Goal: Communication & Community: Answer question/provide support

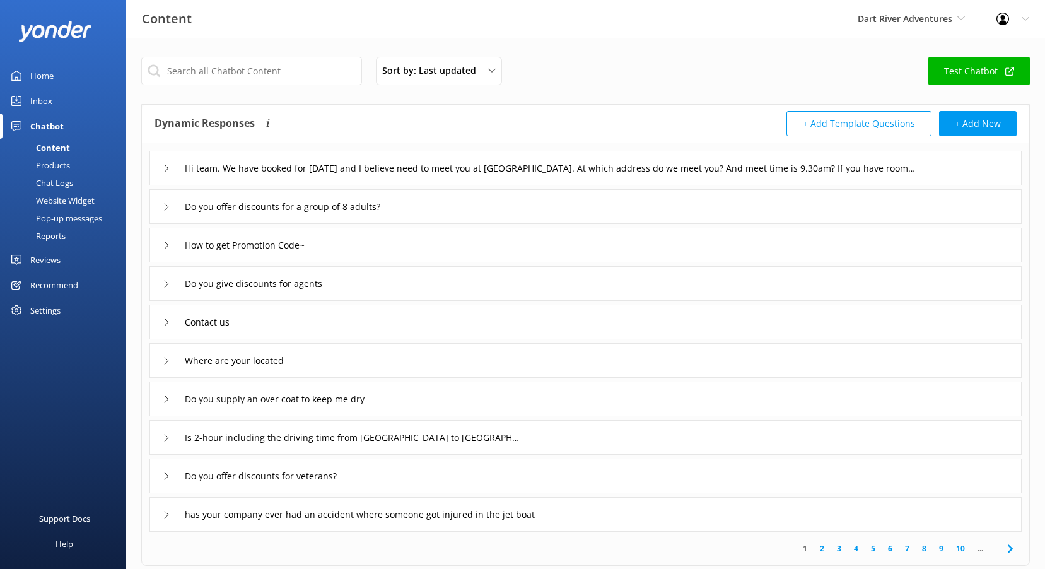
click at [52, 103] on div "Inbox" at bounding box center [41, 100] width 22 height 25
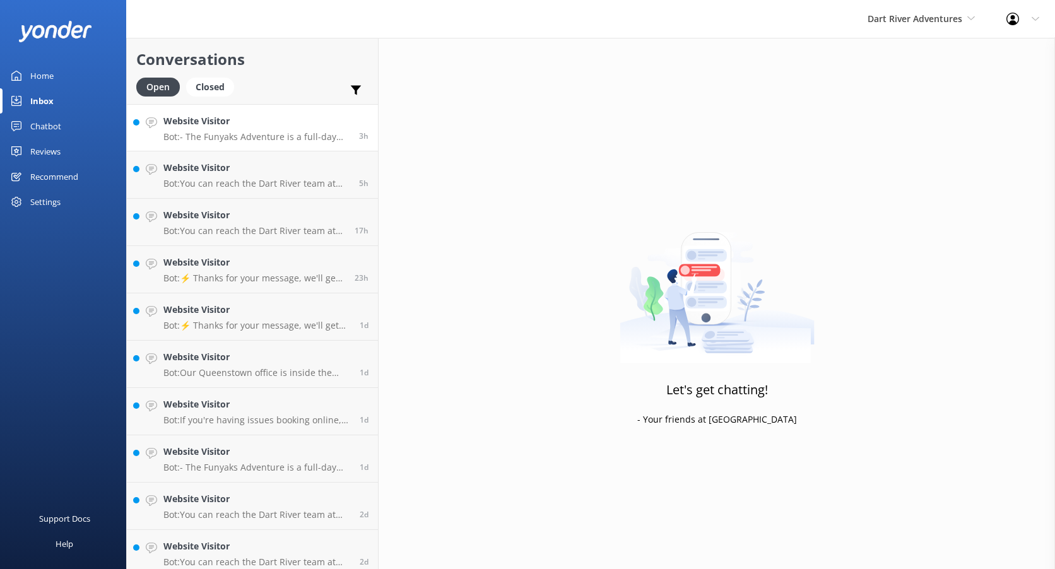
click at [216, 132] on p "Bot: - The Funyaks Adventure is a full-day experience that combines a wildernes…" at bounding box center [256, 136] width 186 height 11
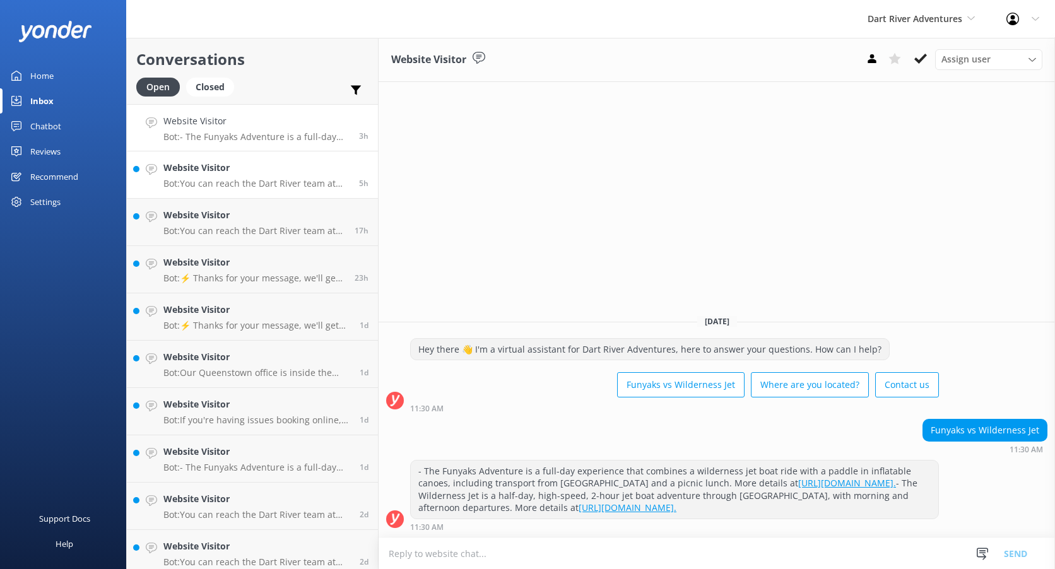
click at [224, 180] on p "Bot: You can reach the Dart River team at [PHONE_NUMBER] (within [GEOGRAPHIC_DA…" at bounding box center [256, 183] width 186 height 11
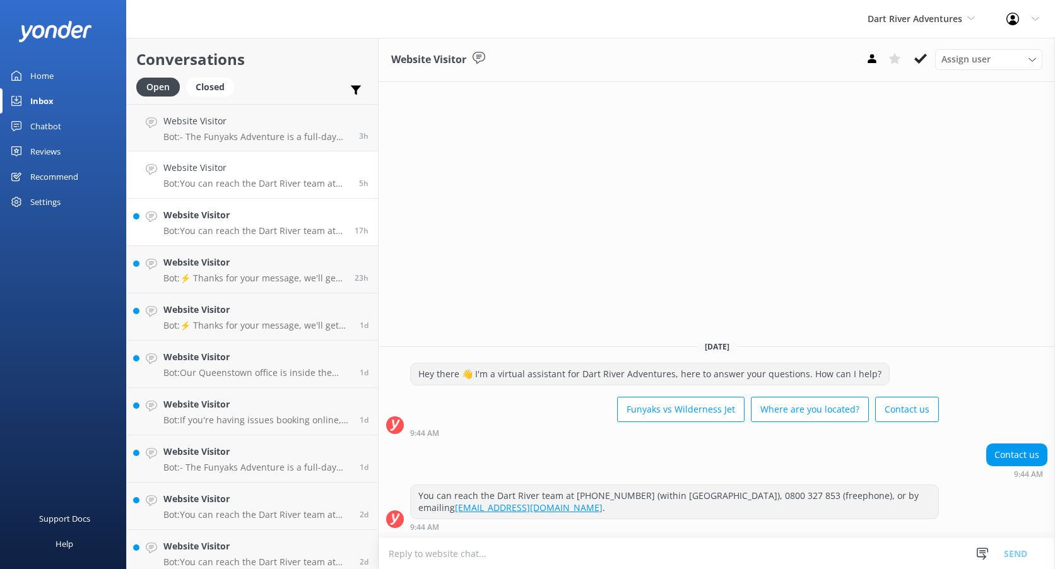
click at [231, 206] on link "Website Visitor Bot: You can reach the Dart River team at [PHONE_NUMBER] (withi…" at bounding box center [252, 222] width 251 height 47
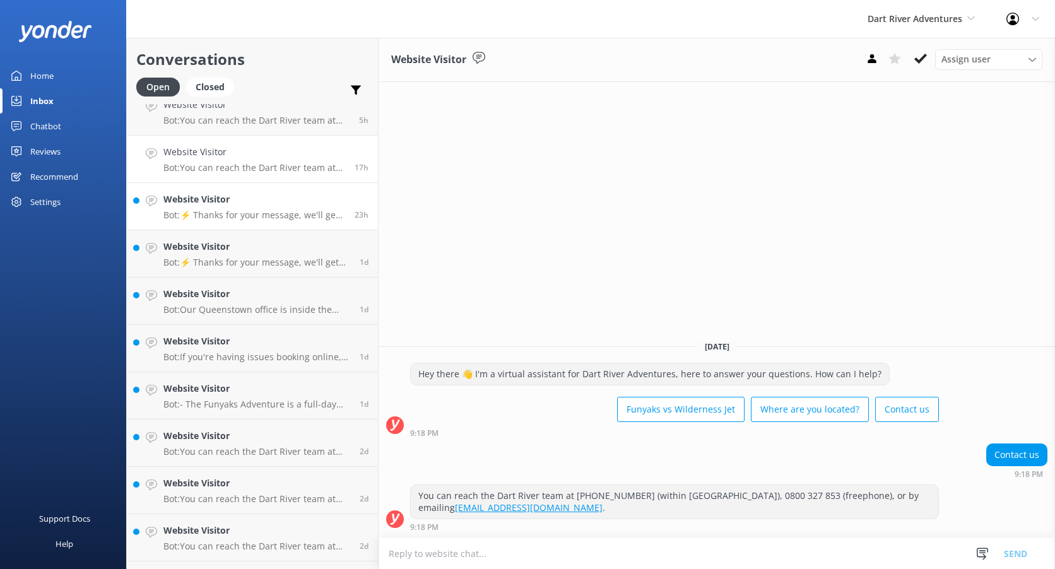
click at [233, 216] on p "Bot: ⚡ Thanks for your message, we'll get back to you as soon as we can. You're…" at bounding box center [254, 214] width 182 height 11
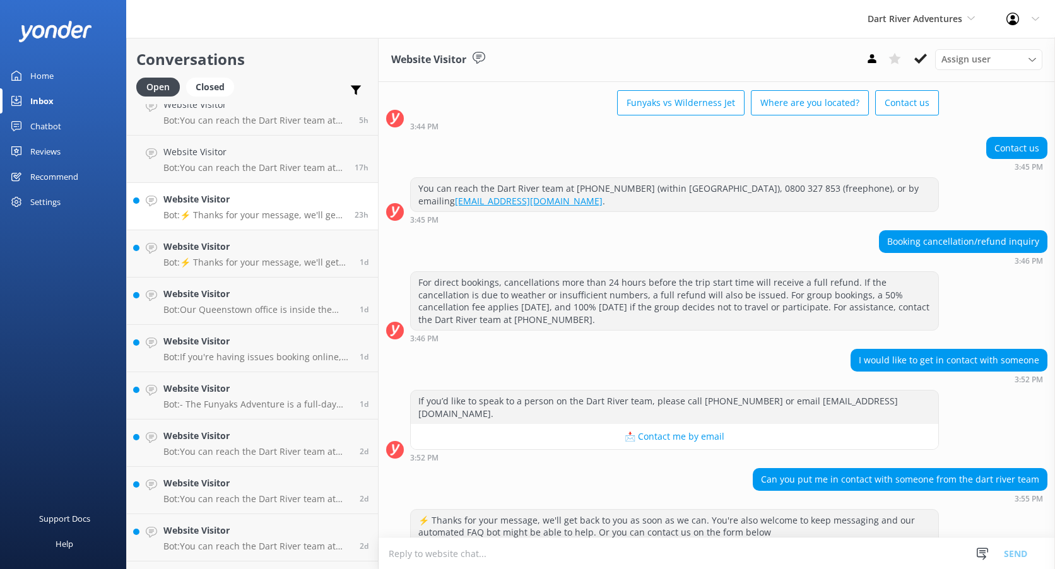
scroll to position [97, 0]
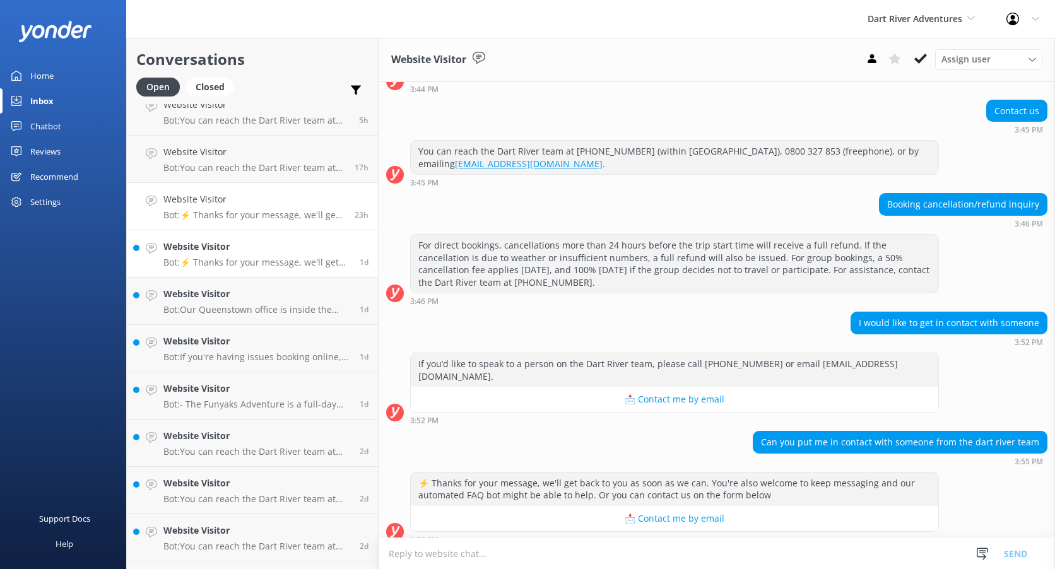
click at [204, 245] on h4 "Website Visitor" at bounding box center [256, 247] width 187 height 14
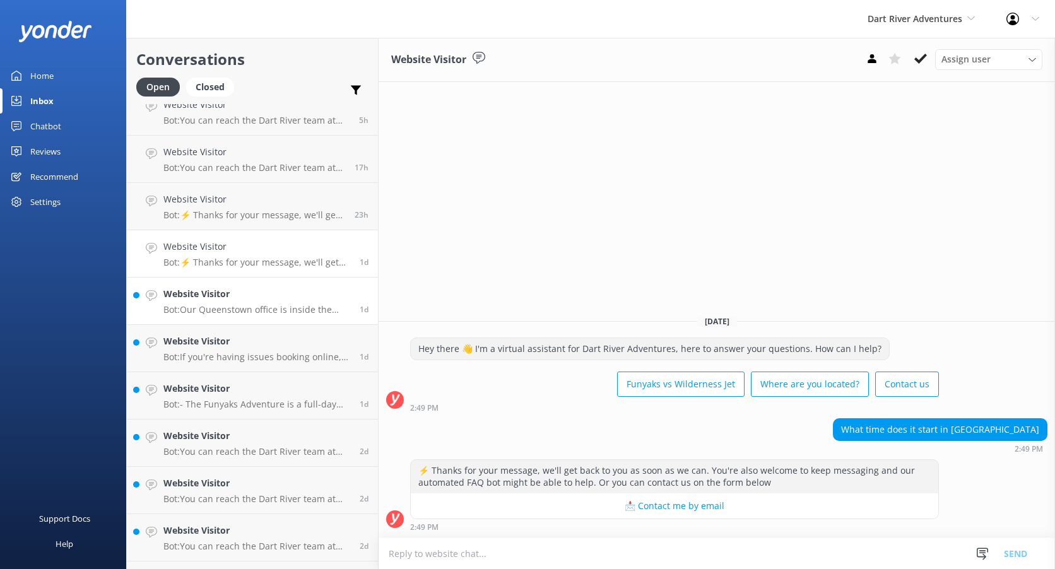
click at [238, 284] on link "Website Visitor Bot: Our Queenstown office is inside the [GEOGRAPHIC_DATA] at […" at bounding box center [252, 301] width 251 height 47
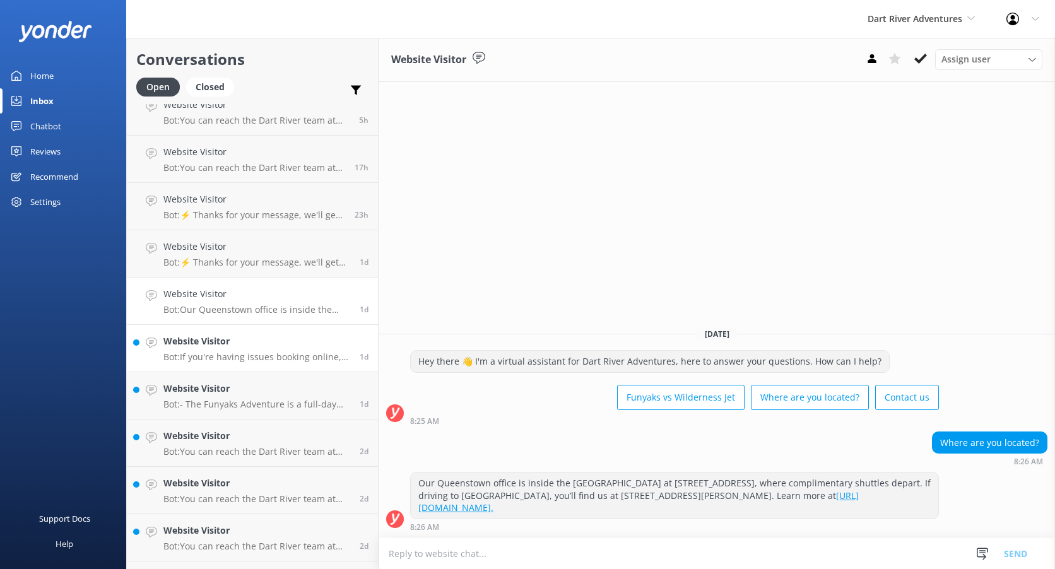
click at [244, 343] on h4 "Website Visitor" at bounding box center [256, 341] width 187 height 14
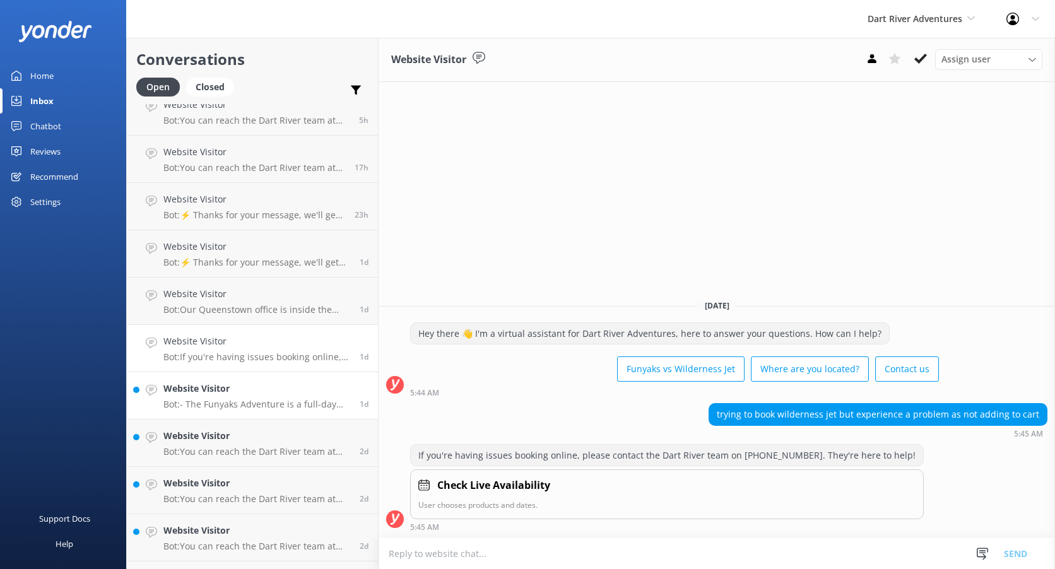
click at [267, 395] on h4 "Website Visitor" at bounding box center [256, 389] width 187 height 14
